Goal: Information Seeking & Learning: Learn about a topic

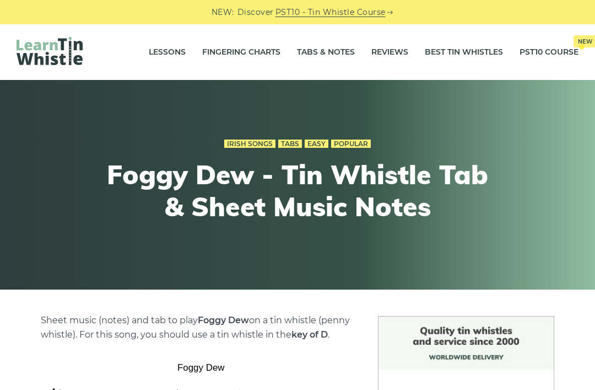
click at [317, 46] on link "Tabs & Notes" at bounding box center [326, 53] width 58 height 28
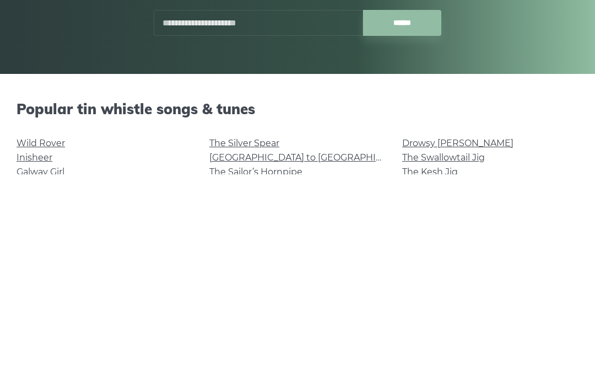
scroll to position [229, 0]
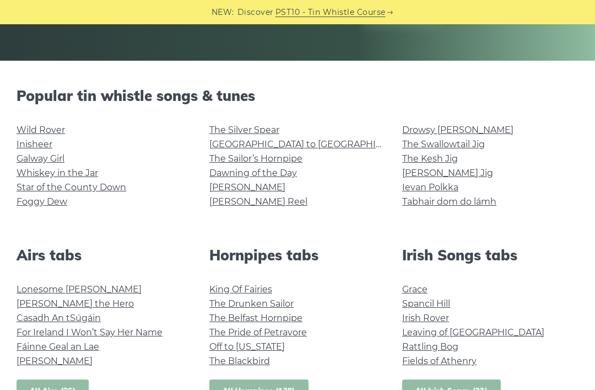
click at [45, 168] on link "Whiskey in the Jar" at bounding box center [58, 172] width 82 height 10
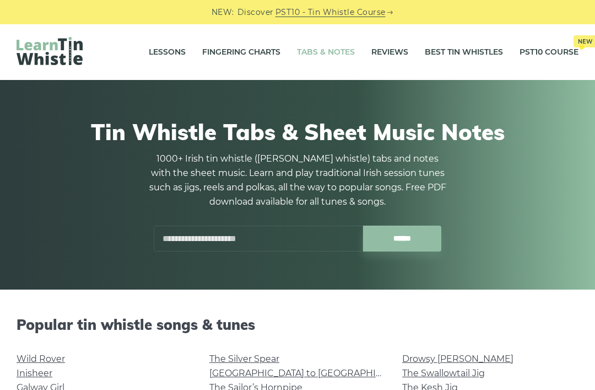
scroll to position [264, 0]
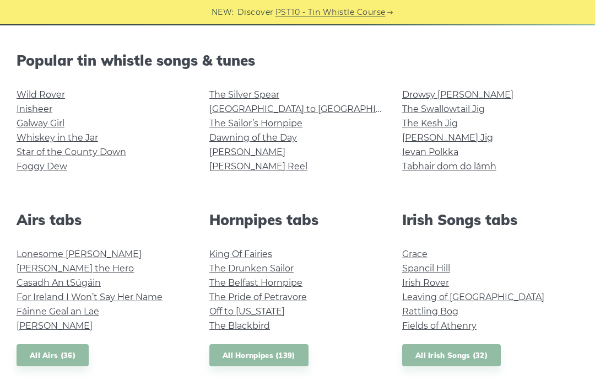
click at [48, 127] on link "Galway Girl" at bounding box center [41, 123] width 48 height 10
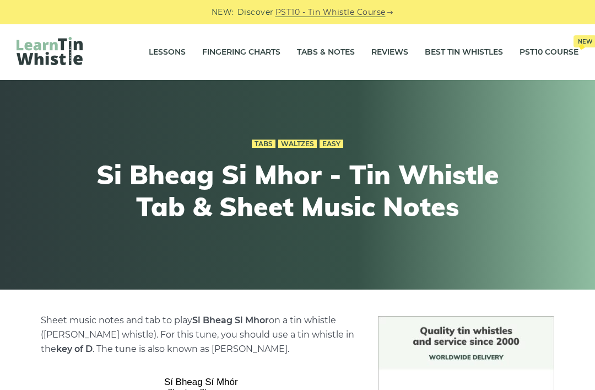
click at [321, 51] on link "Tabs & Notes" at bounding box center [326, 53] width 58 height 28
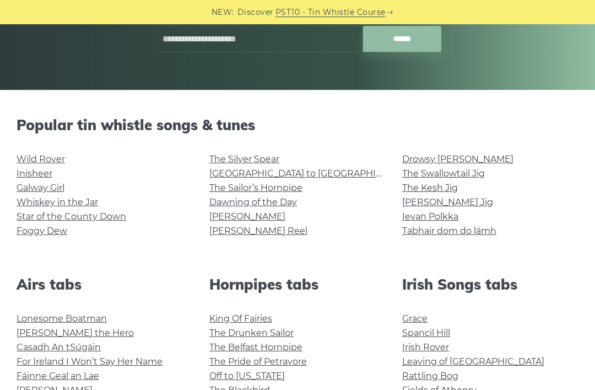
scroll to position [278, 0]
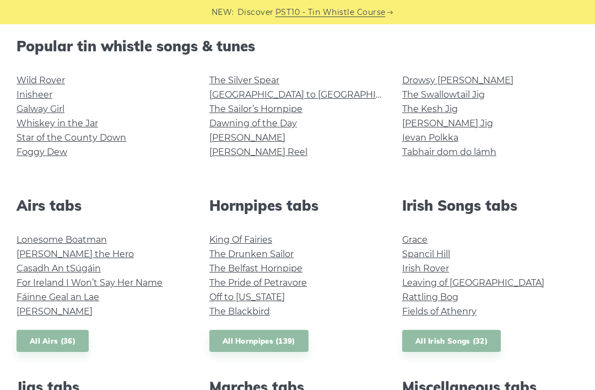
click at [413, 237] on link "Grace" at bounding box center [414, 239] width 25 height 10
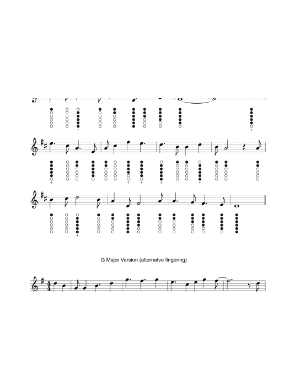
scroll to position [679, 0]
